Goal: Task Accomplishment & Management: Complete application form

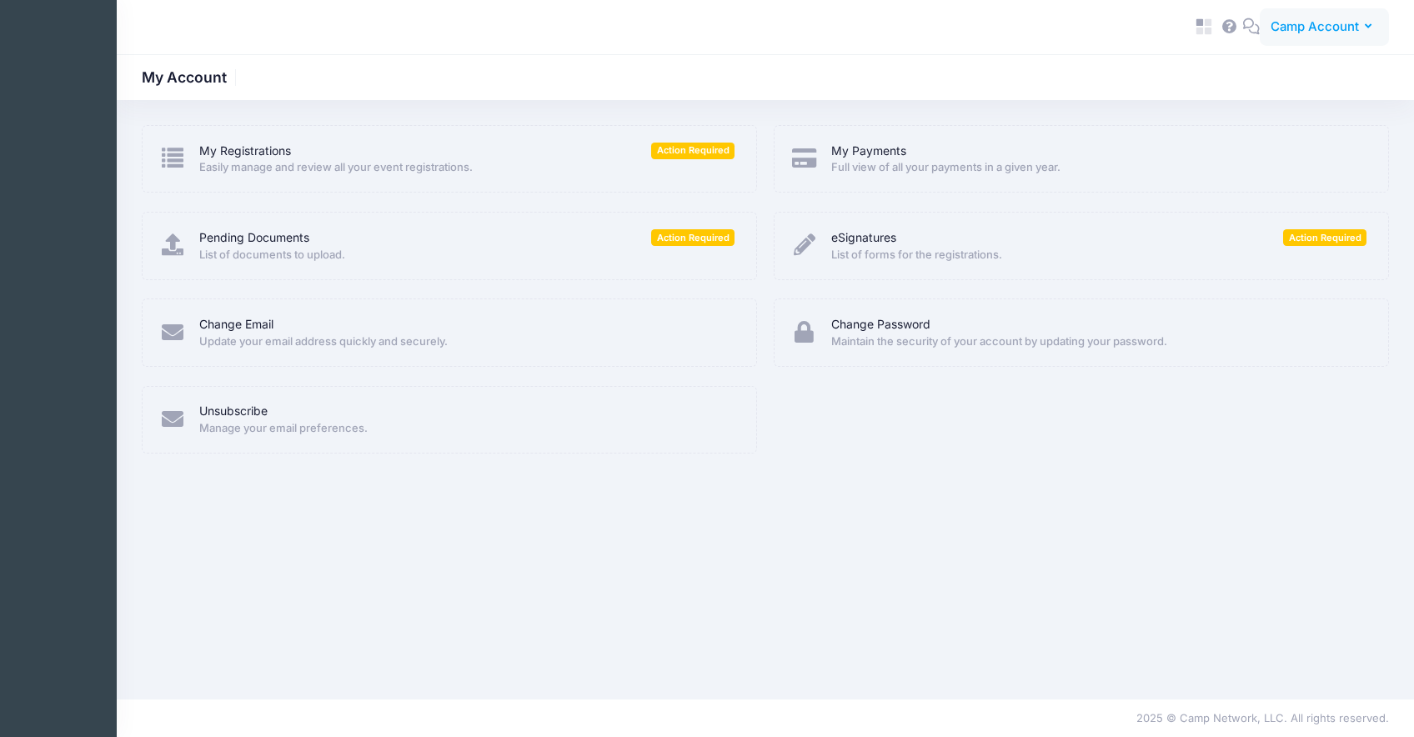
click at [1324, 23] on span "Camp Account" at bounding box center [1315, 27] width 88 height 18
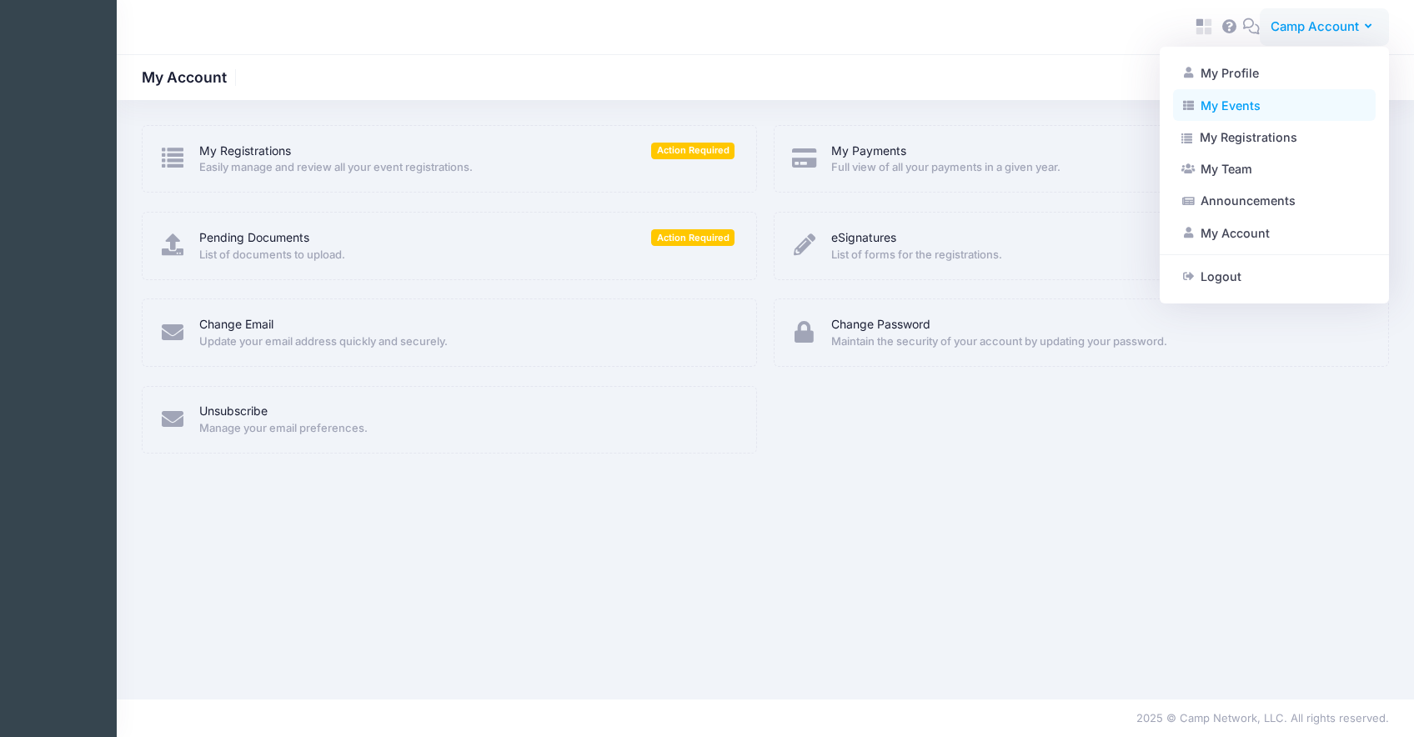
click at [1237, 108] on link "My Events" at bounding box center [1274, 105] width 203 height 32
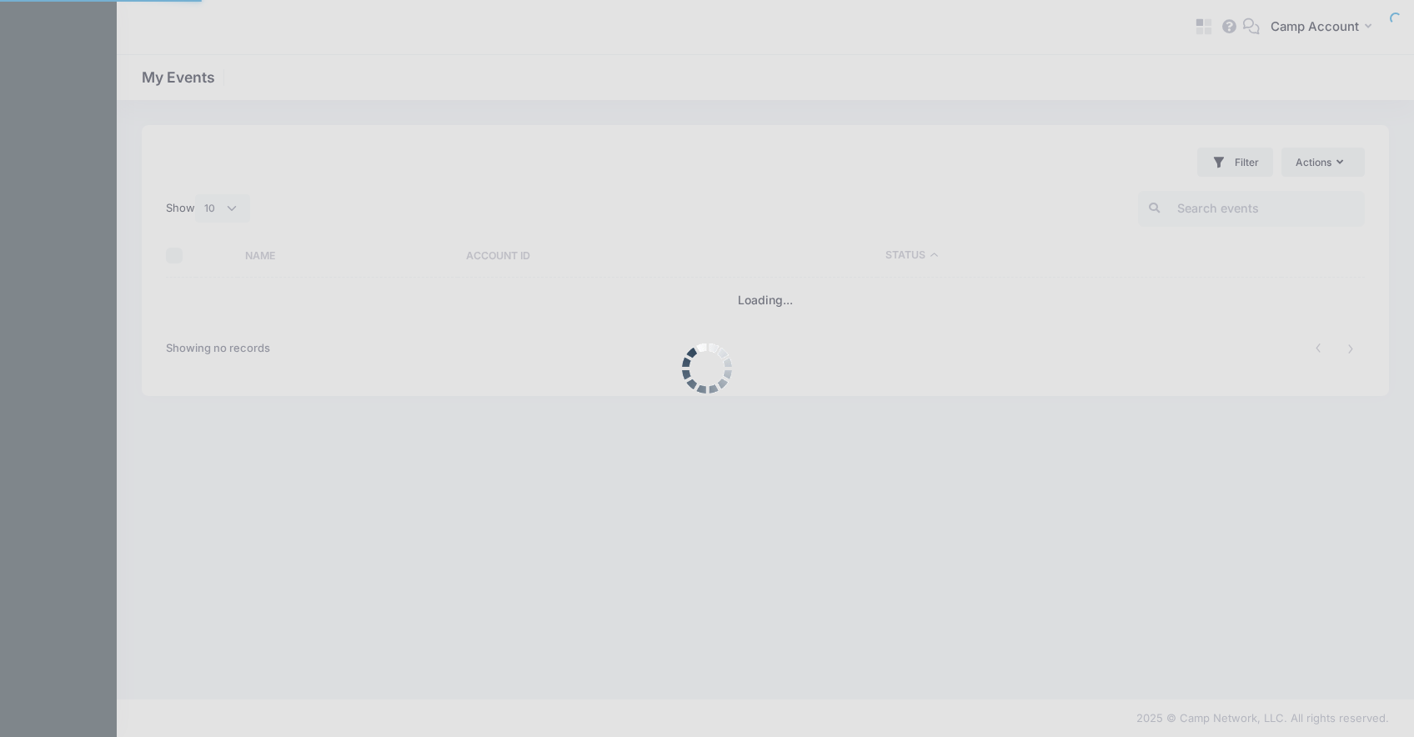
select select "10"
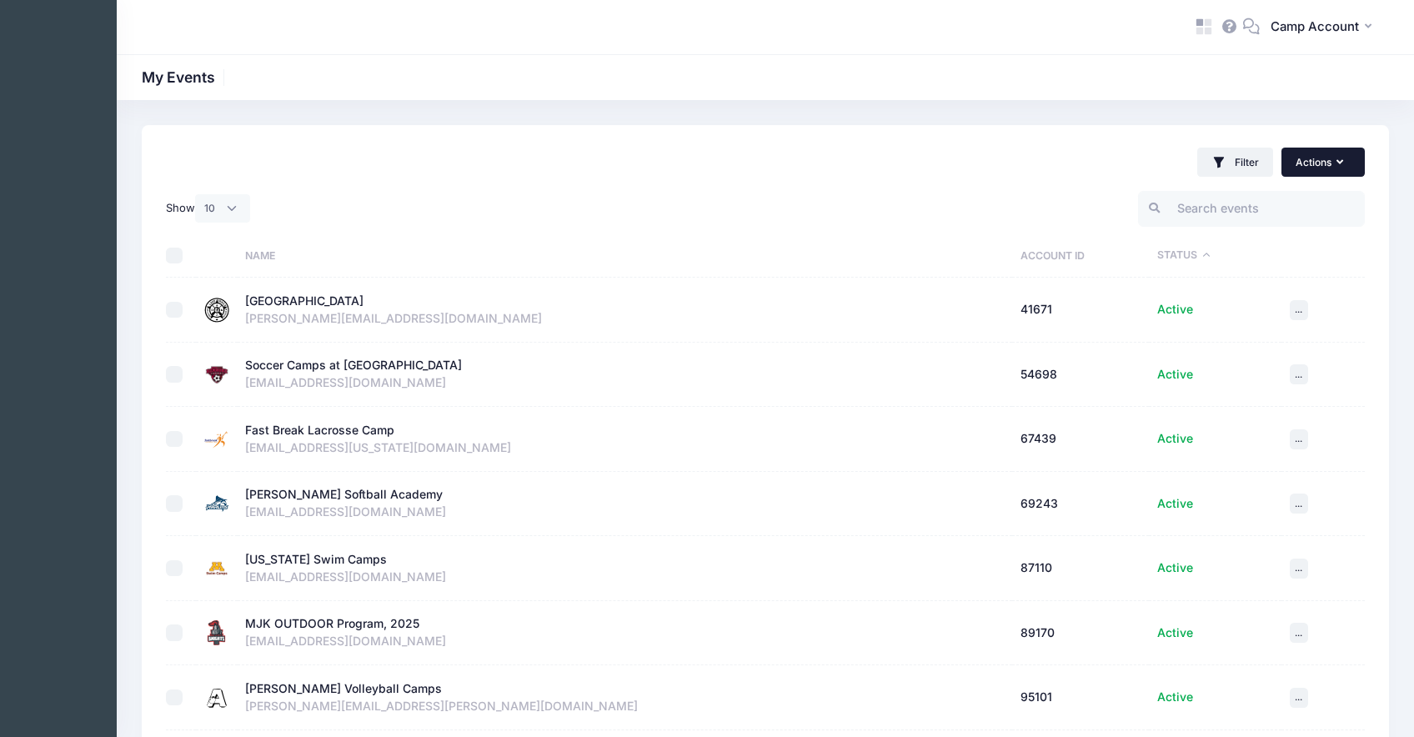
click at [1349, 162] on button "Actions" at bounding box center [1323, 162] width 83 height 28
click at [1352, 231] on link "New company" at bounding box center [1296, 234] width 119 height 32
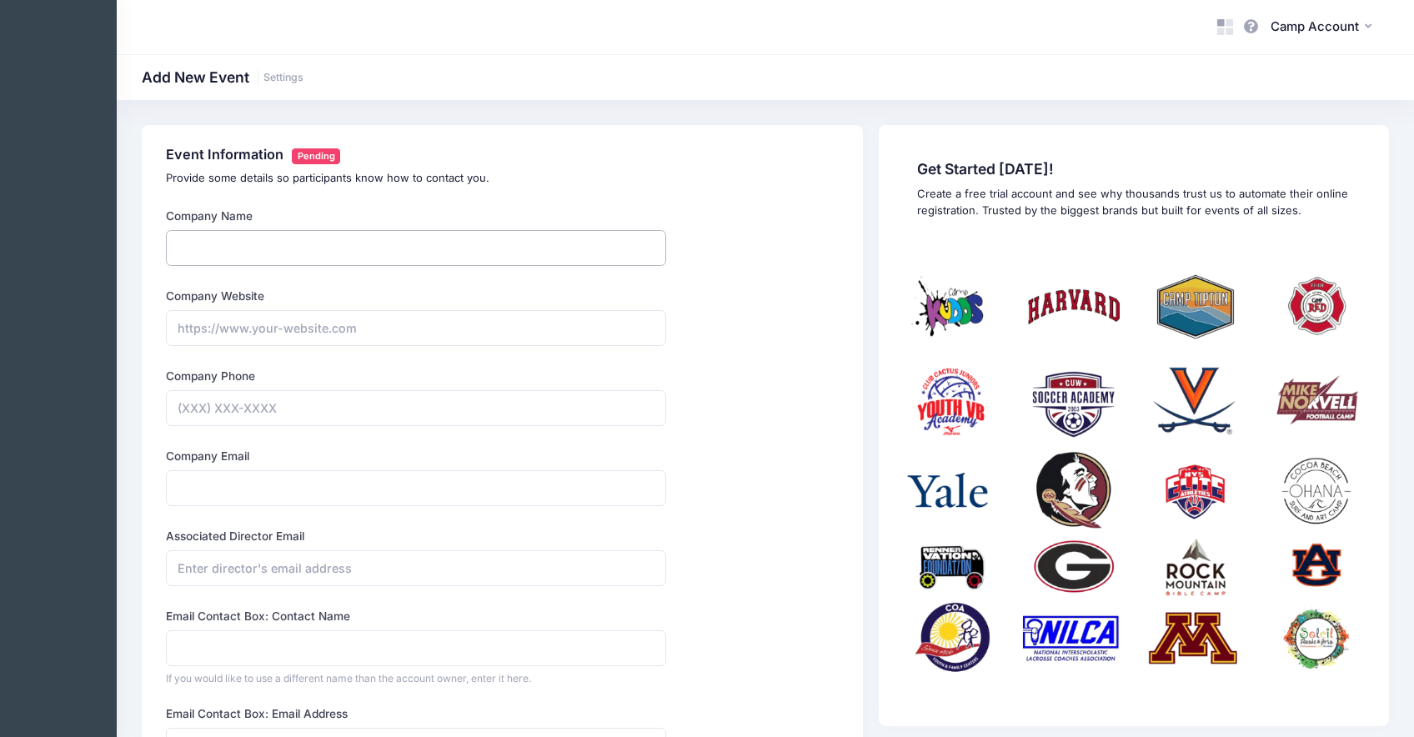
click at [549, 244] on input "Company Name" at bounding box center [416, 248] width 500 height 36
click at [619, 233] on input "Camp [PERSON_NAME]" at bounding box center [416, 248] width 500 height 36
drag, startPoint x: 265, startPoint y: 252, endPoint x: 344, endPoint y: 265, distance: 79.5
click at [344, 265] on input "Camp Andrew Downing" at bounding box center [416, 248] width 500 height 36
type input "Camp Andrew"
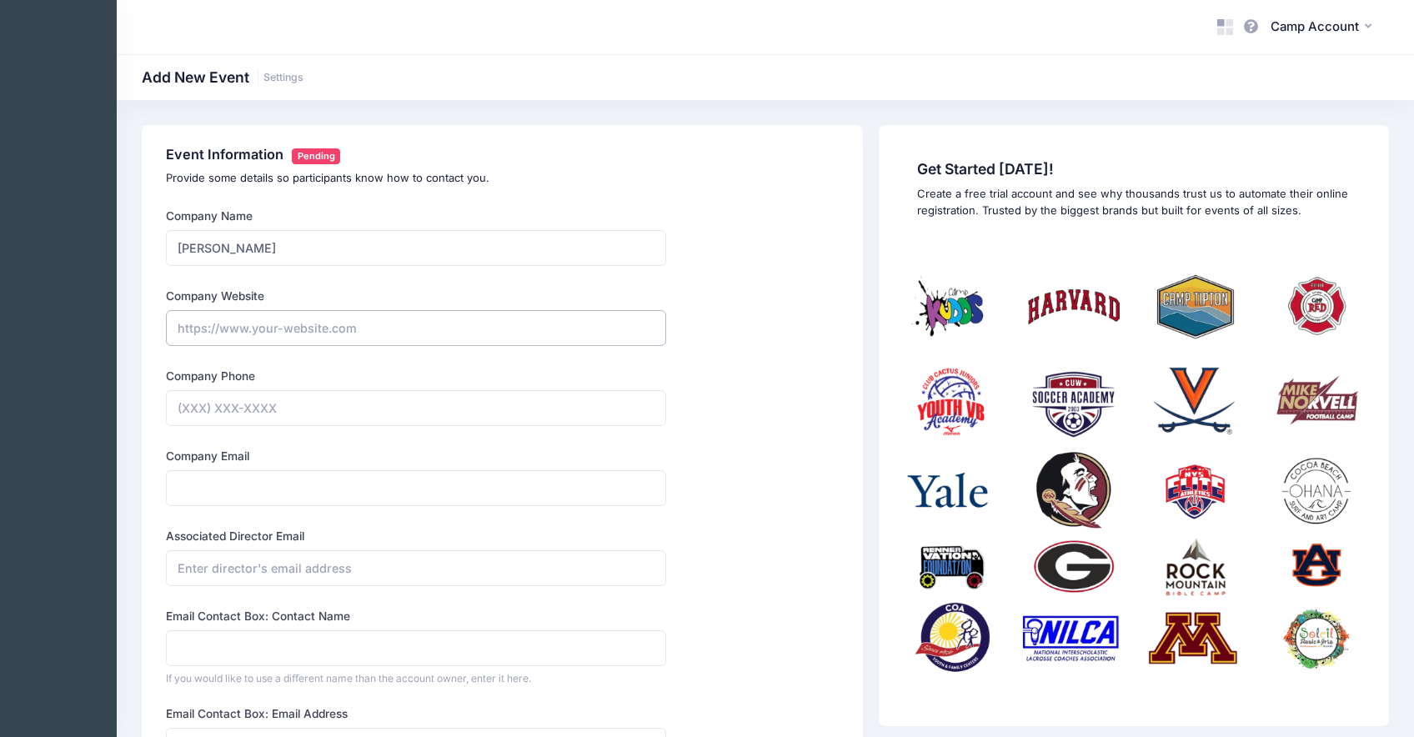
click at [533, 319] on input "Company Website" at bounding box center [416, 328] width 500 height 36
type input "https://espn.com"
click at [486, 402] on input "Company Phone" at bounding box center [416, 408] width 500 height 36
type input "(757) 739-5269"
type input "andrew.downing.jr@gmail.com"
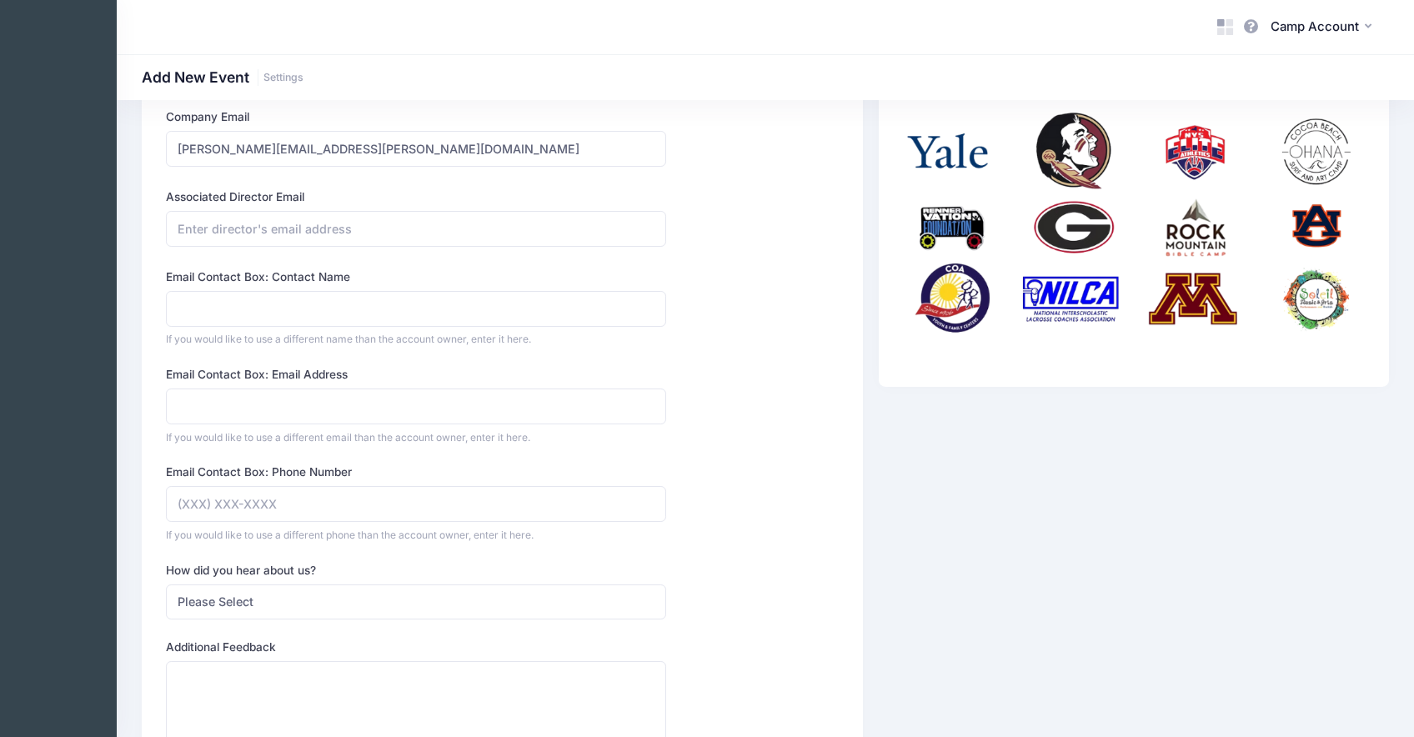
scroll to position [340, 0]
click at [318, 221] on input "Associated Director Email" at bounding box center [416, 228] width 500 height 36
click at [1291, 25] on span "Camp Account" at bounding box center [1315, 27] width 88 height 18
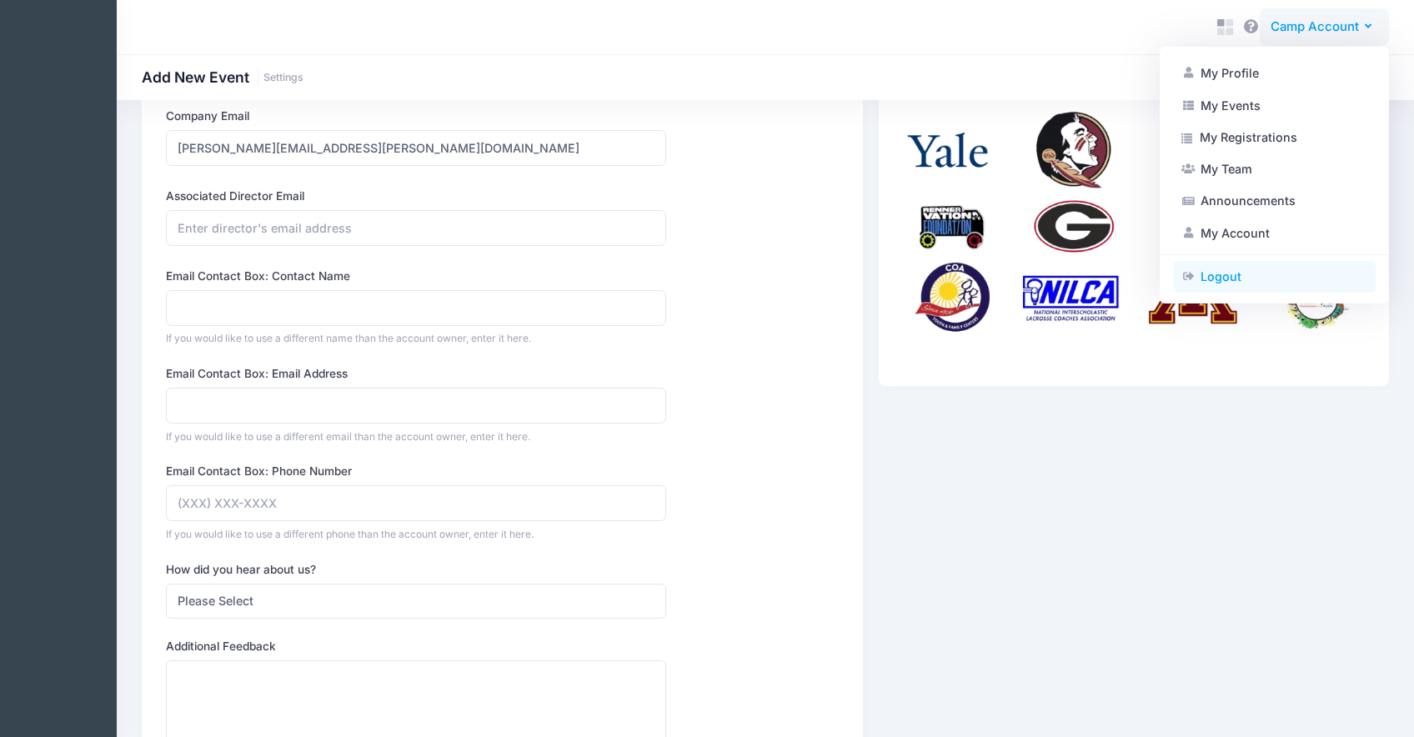
click at [1237, 284] on link "Logout" at bounding box center [1274, 277] width 203 height 32
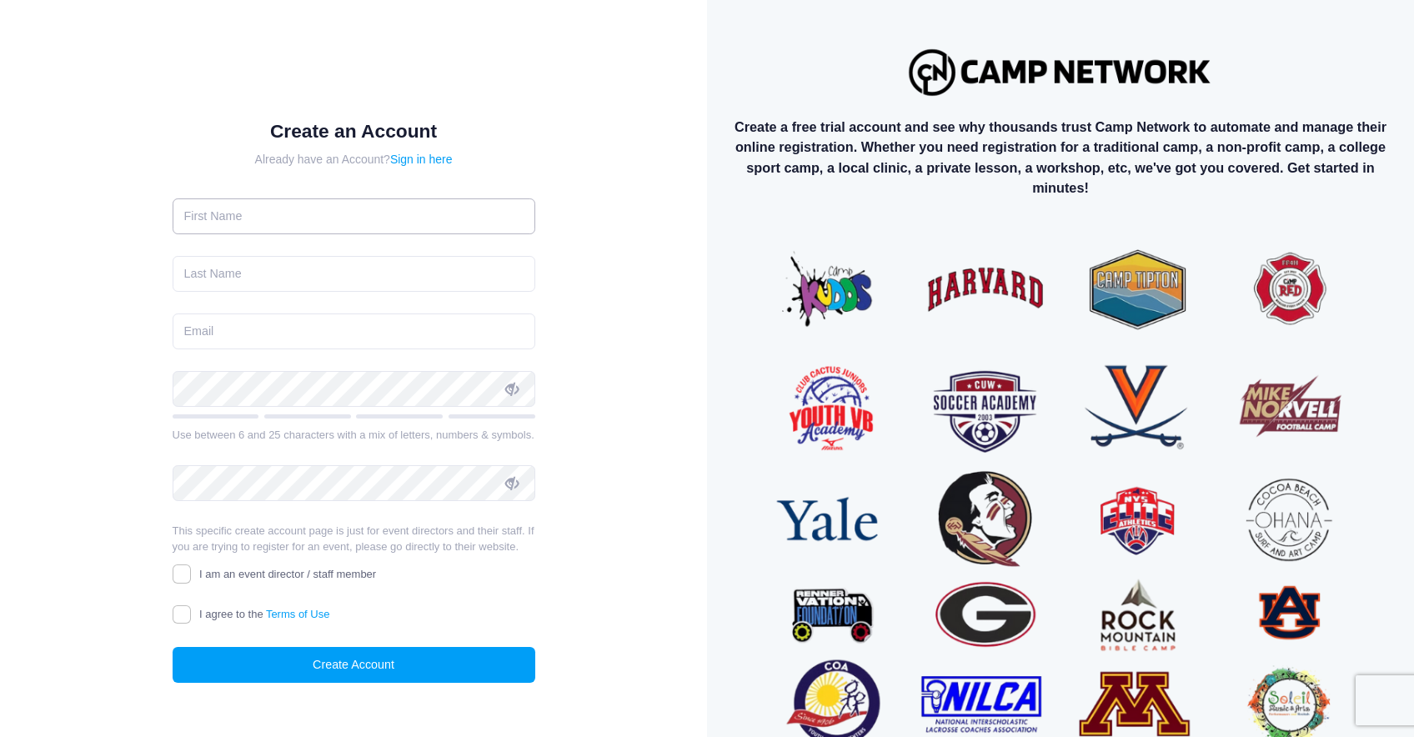
click at [415, 230] on input "text" at bounding box center [354, 216] width 363 height 36
type input "Andrew"
type input "Downing"
type input "andrew.downing@campnetwork.com"
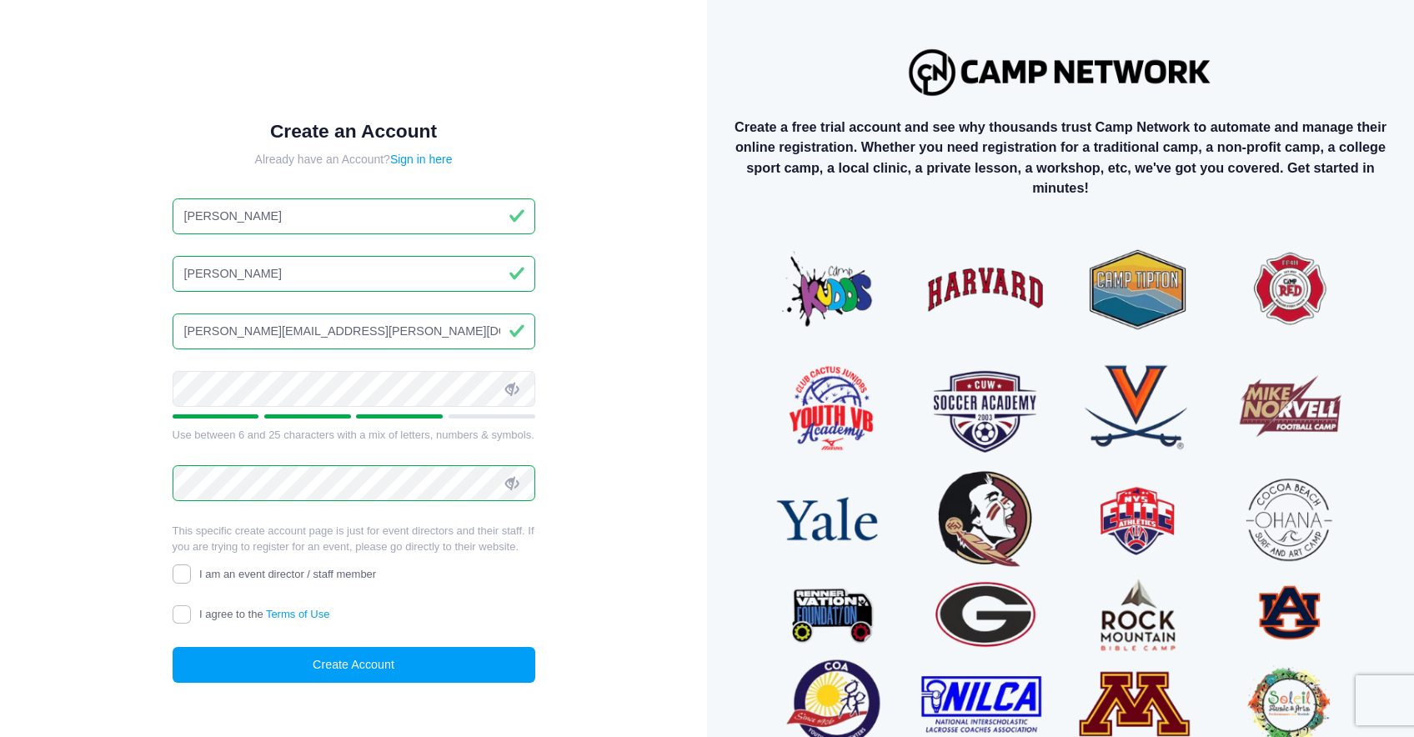
click at [185, 567] on input "I am an event director / staff member" at bounding box center [182, 574] width 19 height 19
checkbox input "true"
click at [184, 616] on input "I agree to the Terms of Use" at bounding box center [182, 614] width 19 height 19
checkbox input "true"
click at [274, 333] on input "andrew.downing@campnetwork.com" at bounding box center [354, 332] width 363 height 36
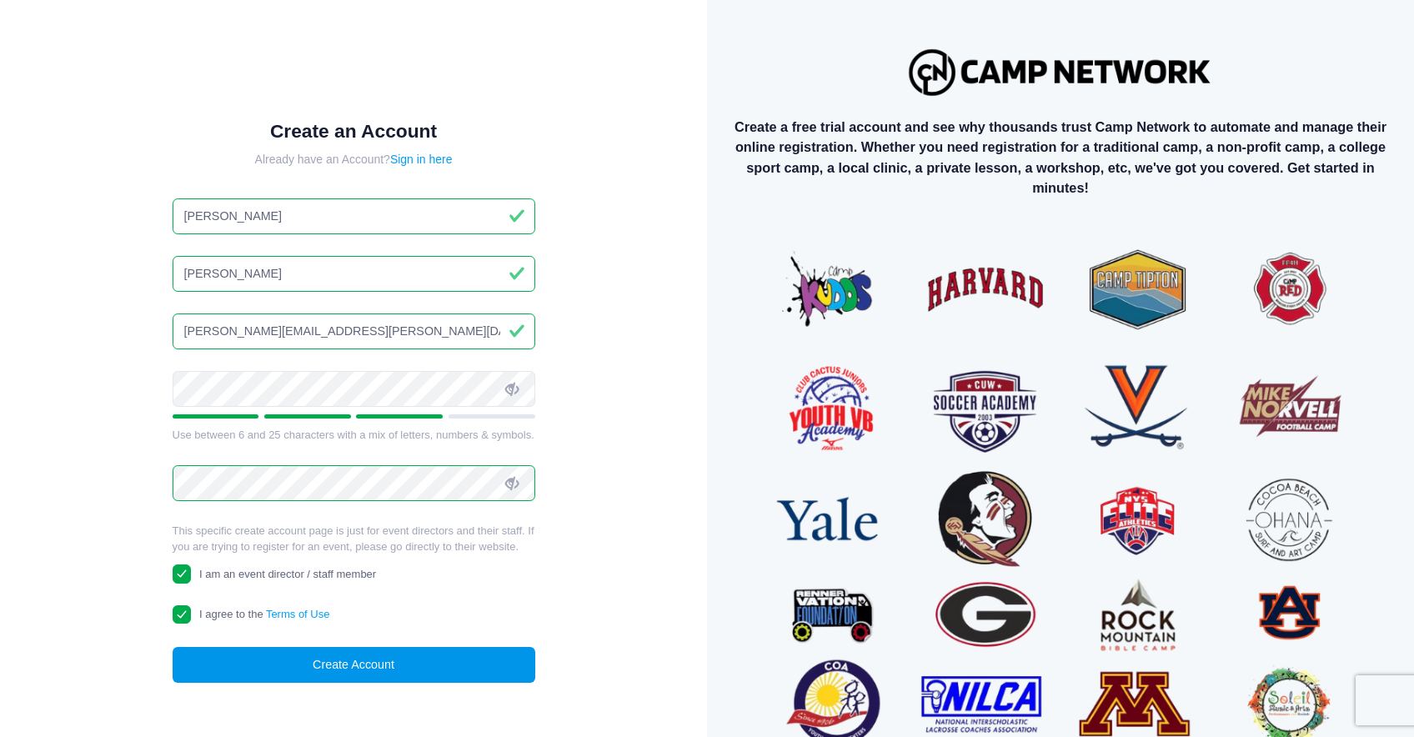
type input "andrew.downing+sept18@campnetwork.com"
click at [365, 681] on button "Create Account" at bounding box center [354, 665] width 363 height 36
